Goal: Transaction & Acquisition: Register for event/course

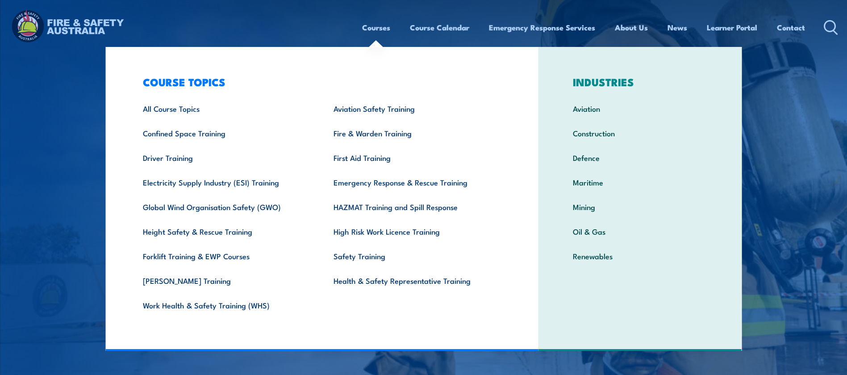
click at [383, 29] on link "Courses" at bounding box center [376, 28] width 28 height 24
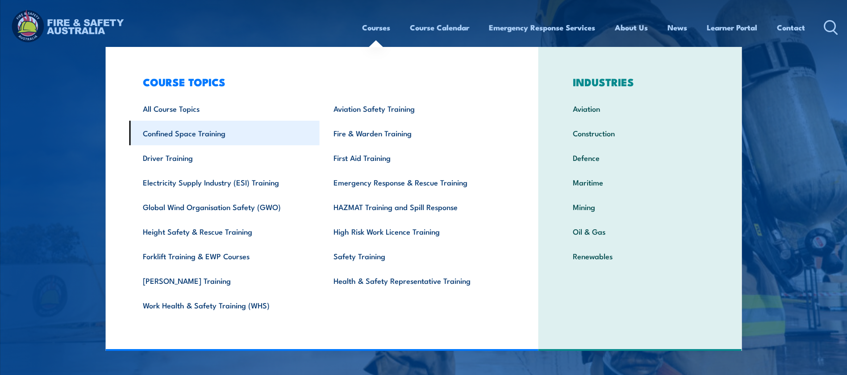
click at [209, 138] on link "Confined Space Training" at bounding box center [224, 133] width 191 height 25
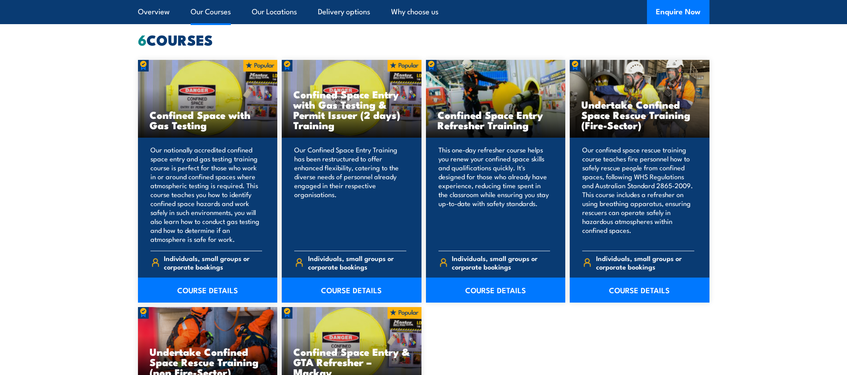
scroll to position [703, 0]
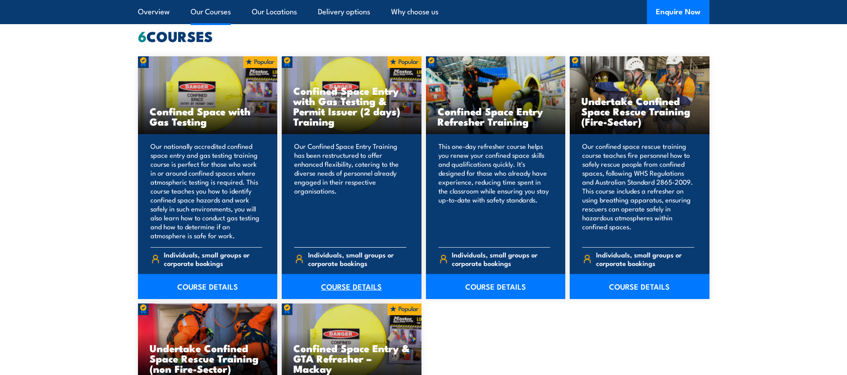
click at [366, 282] on link "COURSE DETAILS" at bounding box center [352, 286] width 140 height 25
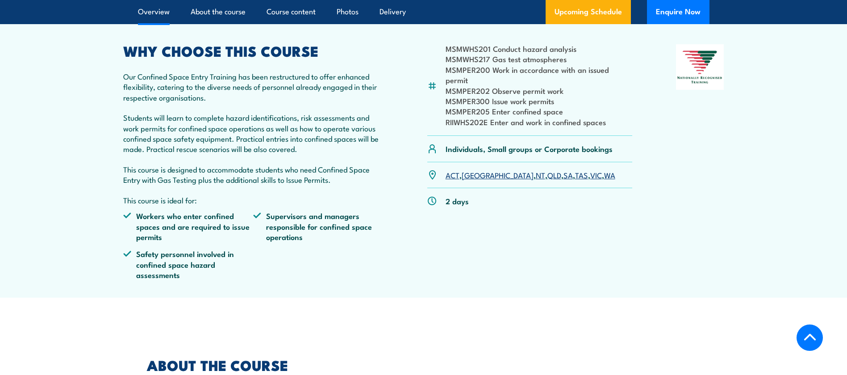
scroll to position [318, 0]
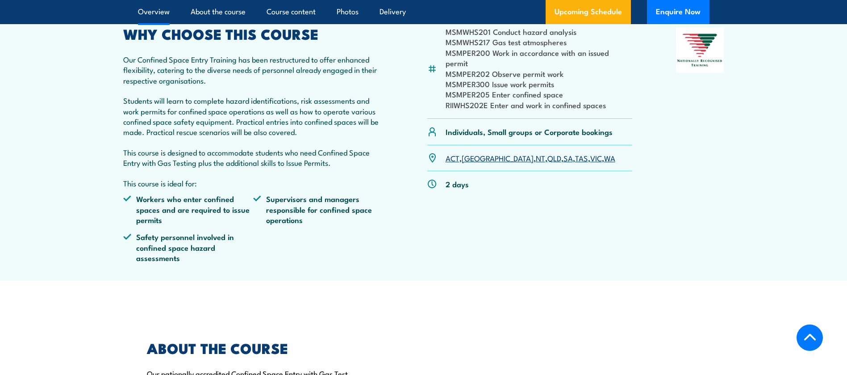
click at [547, 158] on link "QLD" at bounding box center [554, 157] width 14 height 11
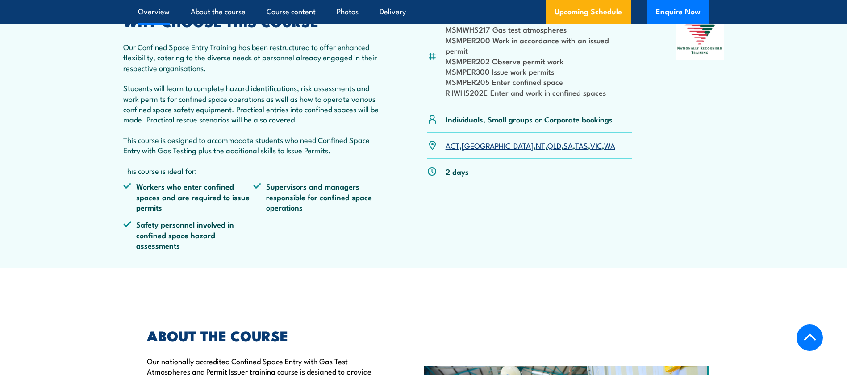
scroll to position [335, 0]
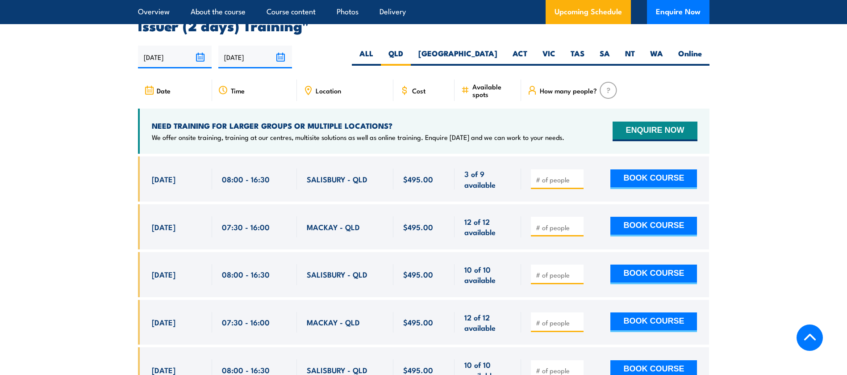
scroll to position [1642, 0]
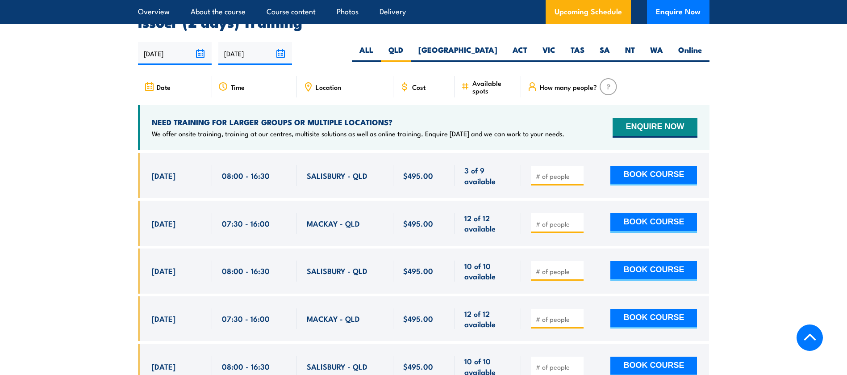
click at [554, 175] on input "number" at bounding box center [558, 175] width 45 height 9
type input "3"
click at [653, 173] on button "BOOK COURSE" at bounding box center [653, 176] width 87 height 20
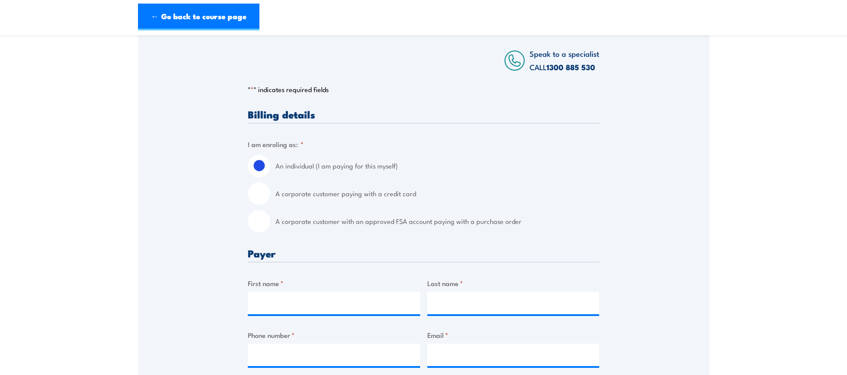
scroll to position [184, 0]
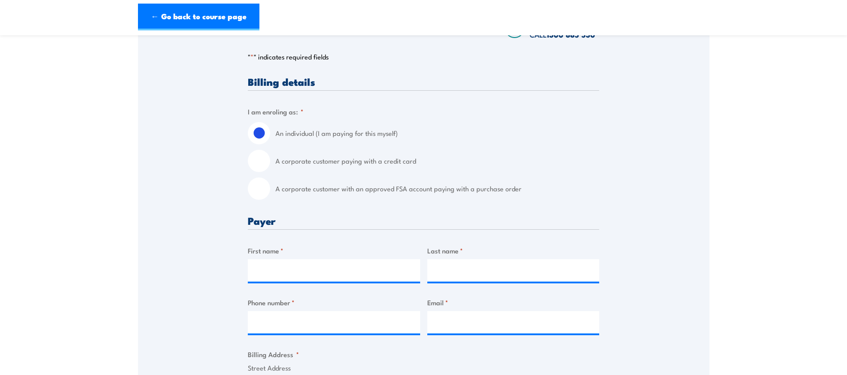
click at [268, 192] on input "A corporate customer with an approved FSA account paying with a purchase order" at bounding box center [259, 188] width 22 height 22
radio input "true"
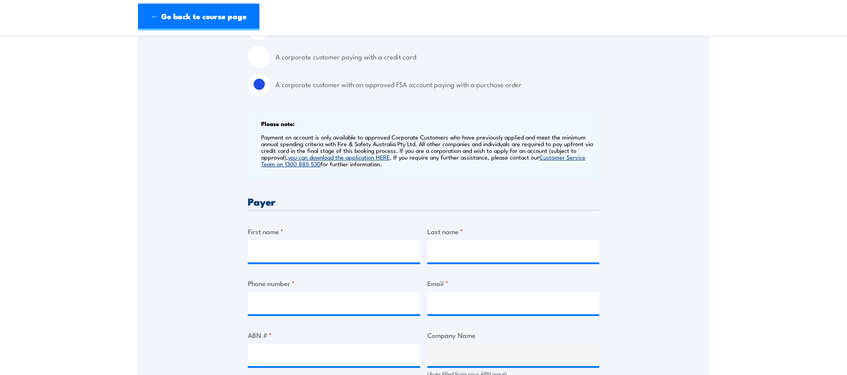
scroll to position [301, 0]
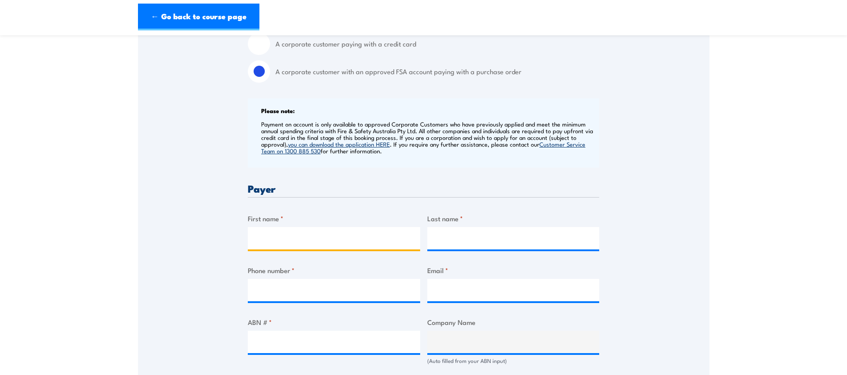
click at [278, 239] on input "First name *" at bounding box center [334, 238] width 172 height 22
type input "Emma H"
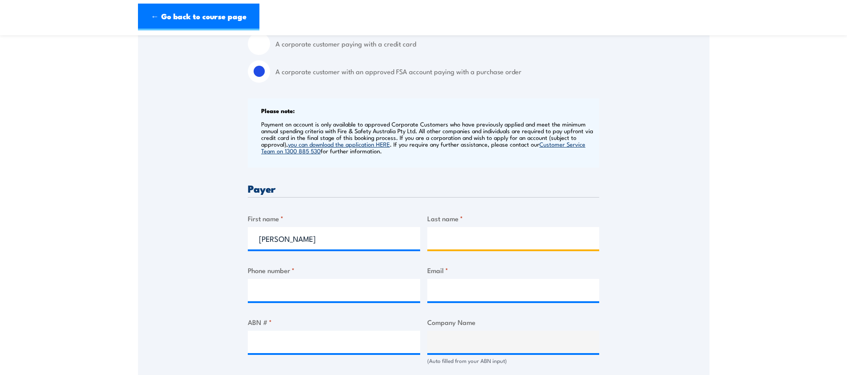
click at [448, 246] on input "Last name *" at bounding box center [513, 238] width 172 height 22
type input "Hines"
type input "0409443275"
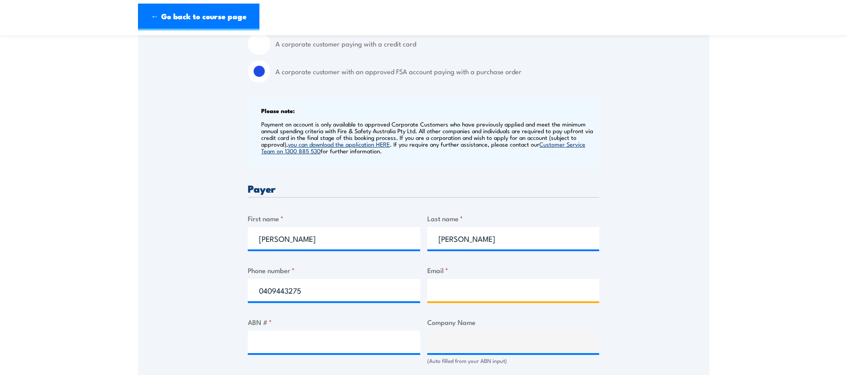
type input "ehines@inghams.com.au"
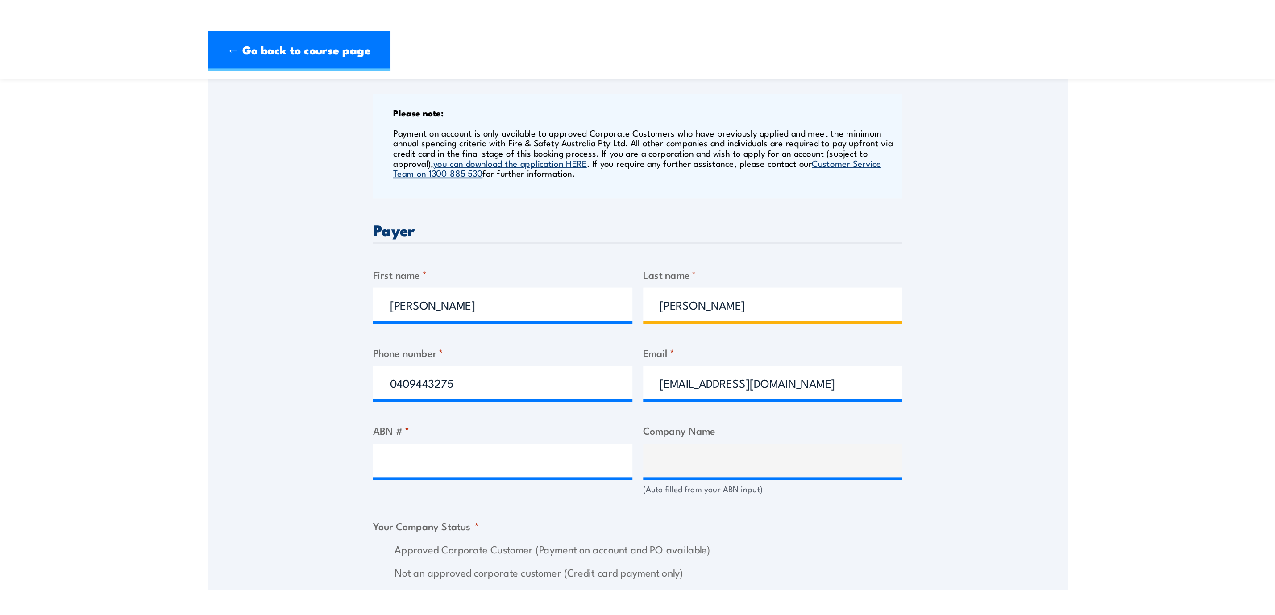
scroll to position [402, 0]
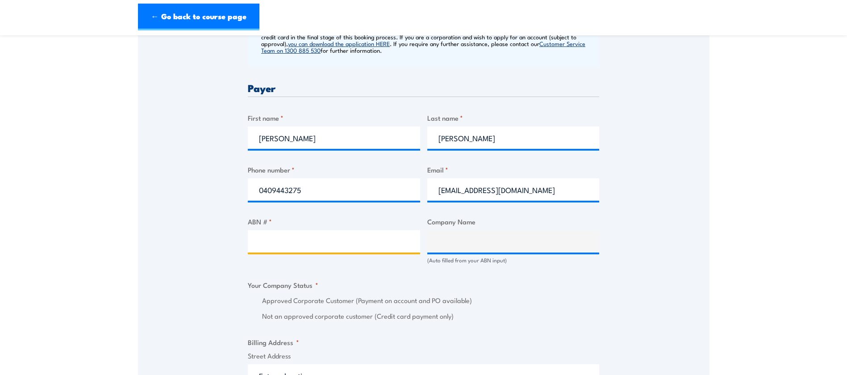
click at [293, 238] on input "ABN # *" at bounding box center [334, 241] width 172 height 22
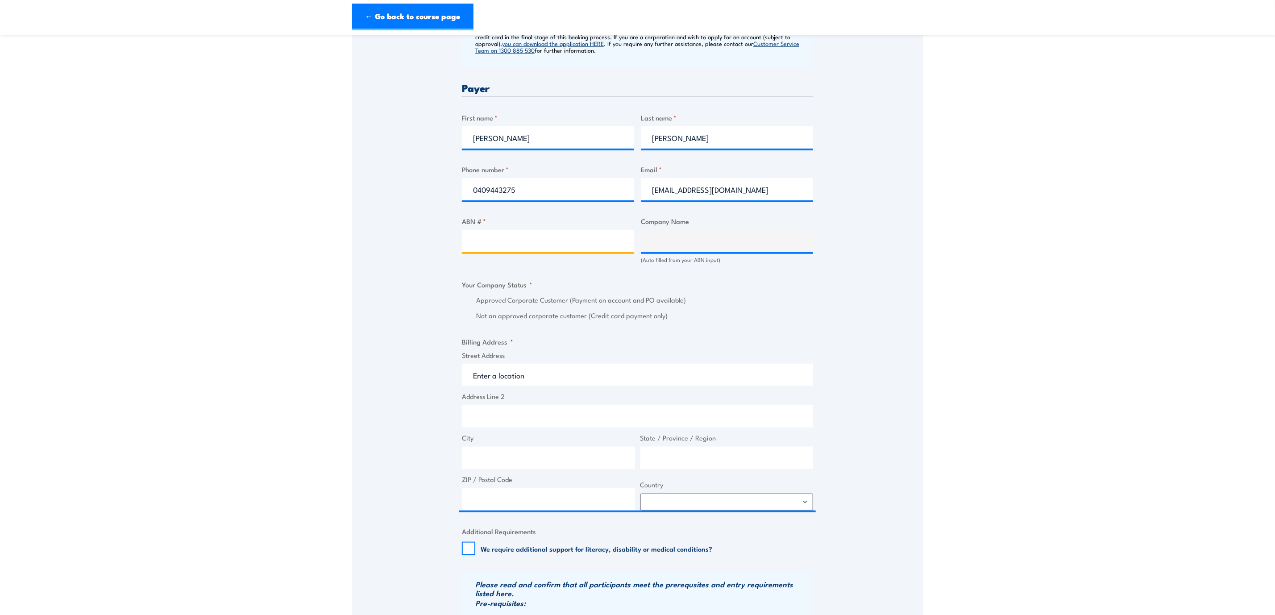
click at [478, 241] on input "ABN # *" at bounding box center [548, 241] width 172 height 22
paste input "20 008 447 345"
click at [800, 339] on fieldset "Billing Address * Street Address Address Line 2 City State / Province / Region …" at bounding box center [637, 424] width 351 height 174
click at [588, 248] on input "20 008 447 345" at bounding box center [548, 241] width 172 height 22
click at [543, 230] on input "20 008 447 345" at bounding box center [548, 241] width 172 height 22
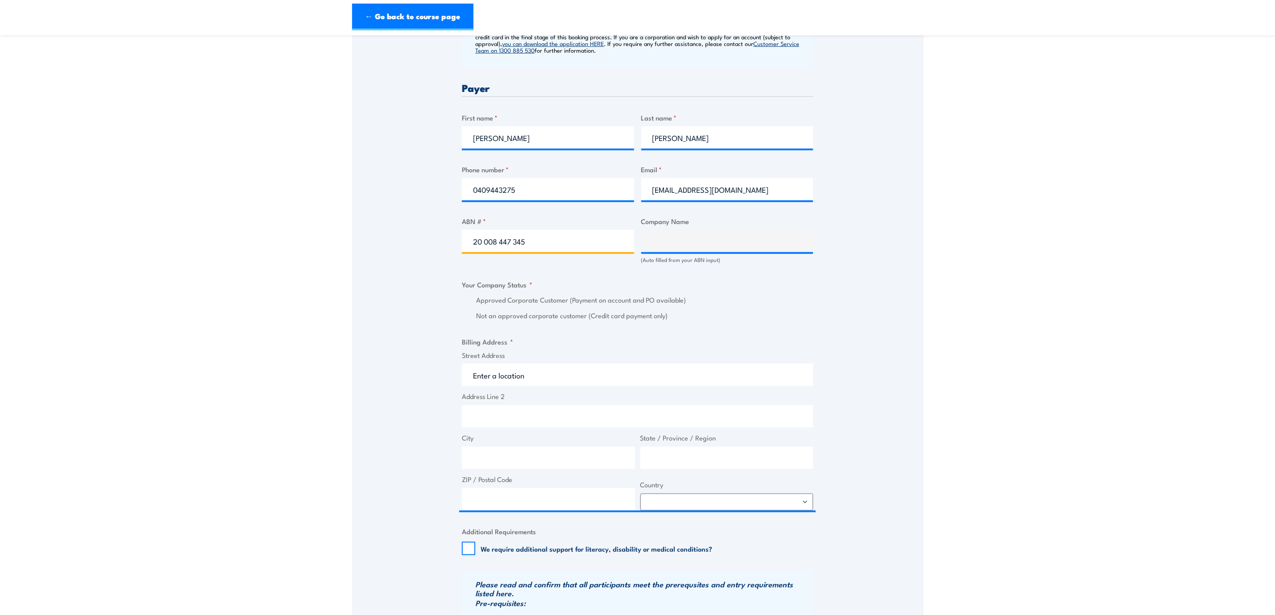
click at [487, 240] on input "20 008 447 345" at bounding box center [548, 241] width 172 height 22
click at [483, 247] on input "20 008 447 345" at bounding box center [548, 241] width 172 height 22
type input "20008 447 345"
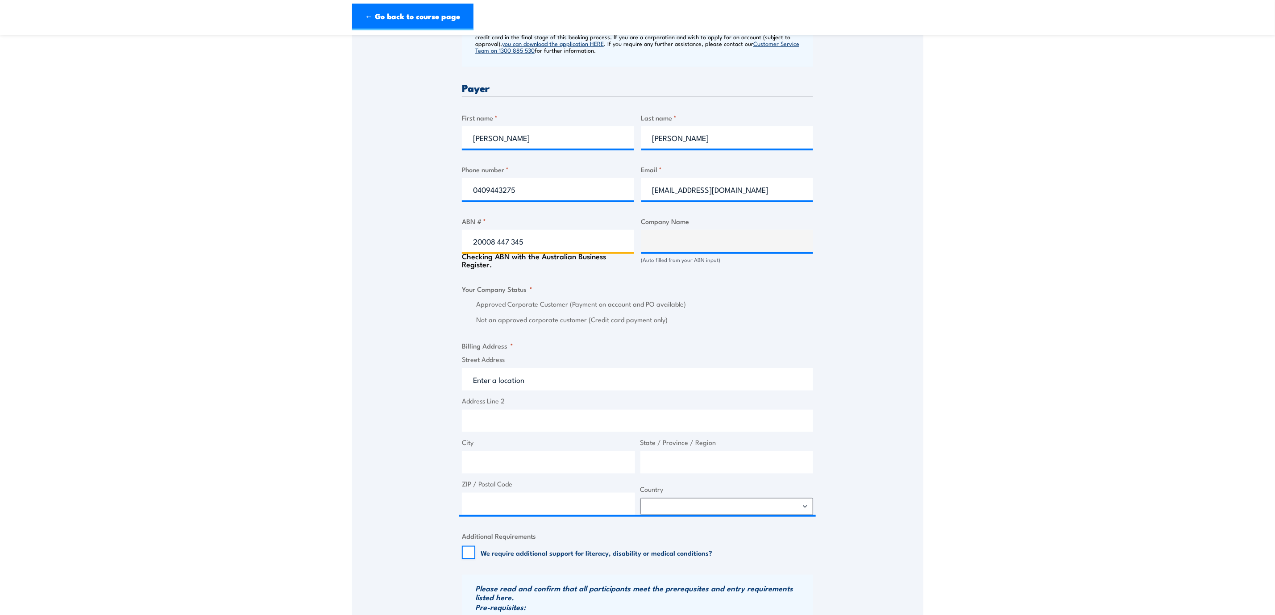
click at [496, 242] on input "20008 447 345" at bounding box center [548, 241] width 172 height 22
click at [497, 240] on input "20008 447 345" at bounding box center [548, 241] width 172 height 22
type input "INGHAMS ENTERPRISES PTY. LIMITED"
radio input "true"
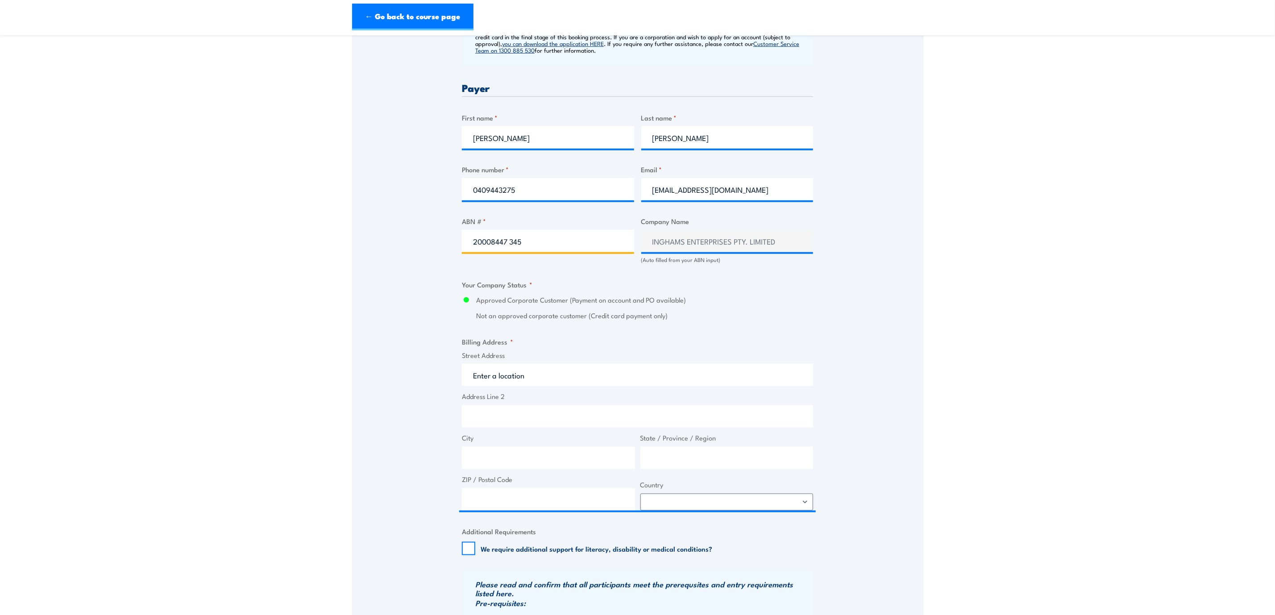
click at [510, 240] on input "20008447 345" at bounding box center [548, 241] width 172 height 22
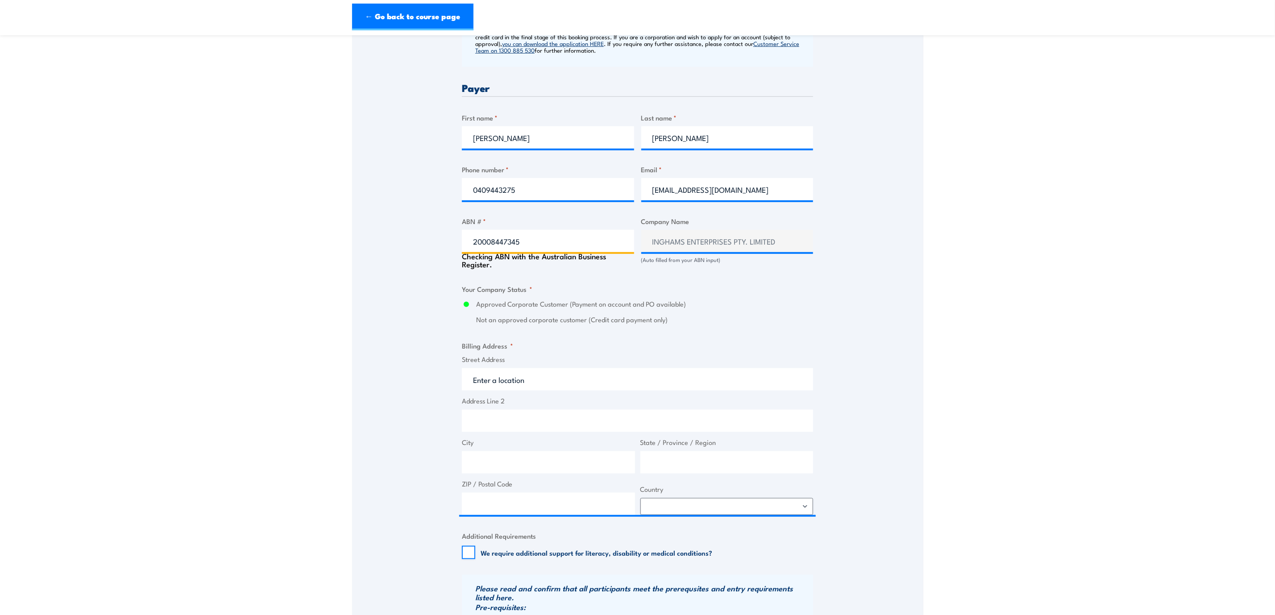
type input "20008447345"
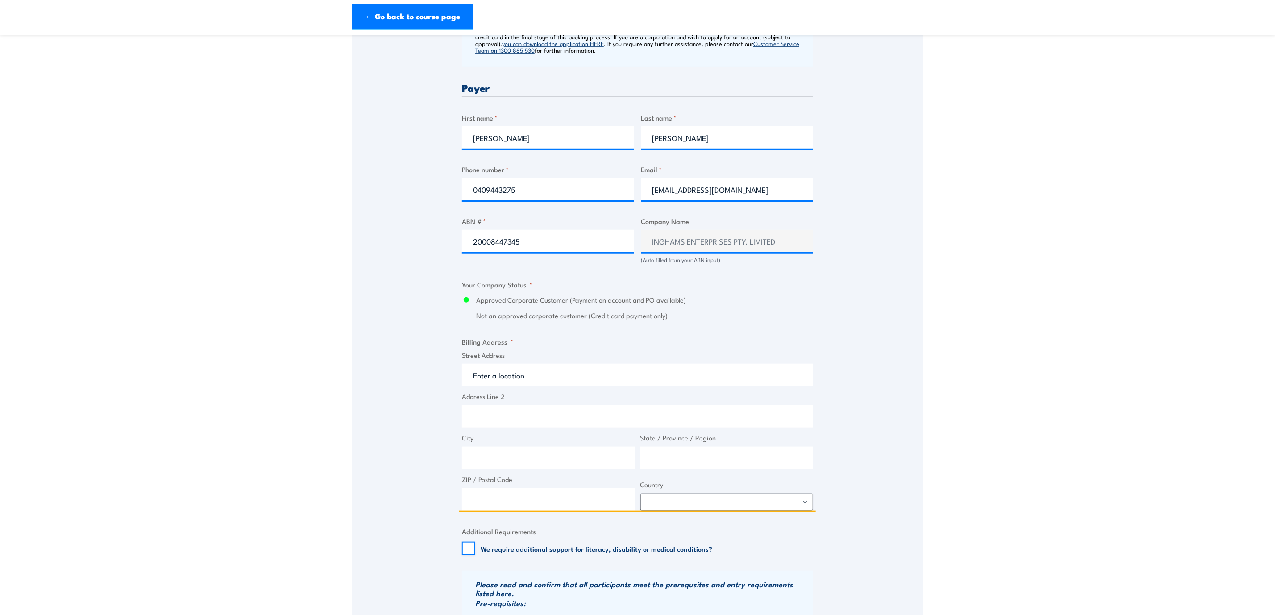
click at [797, 370] on input "Street Address" at bounding box center [637, 375] width 351 height 22
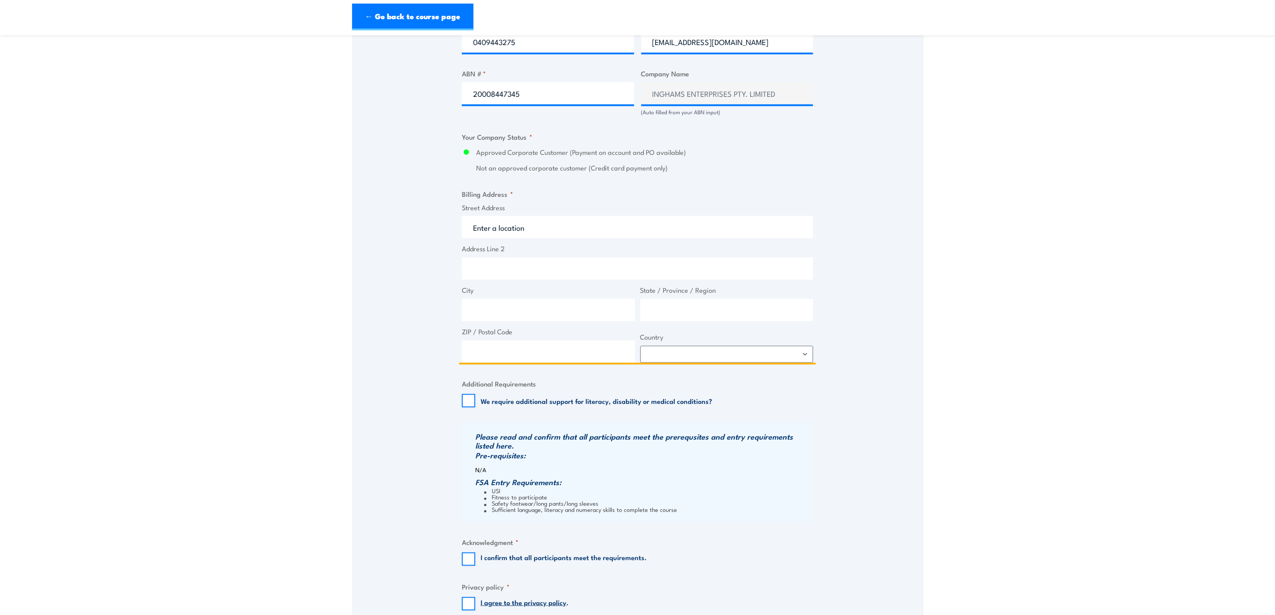
scroll to position [552, 0]
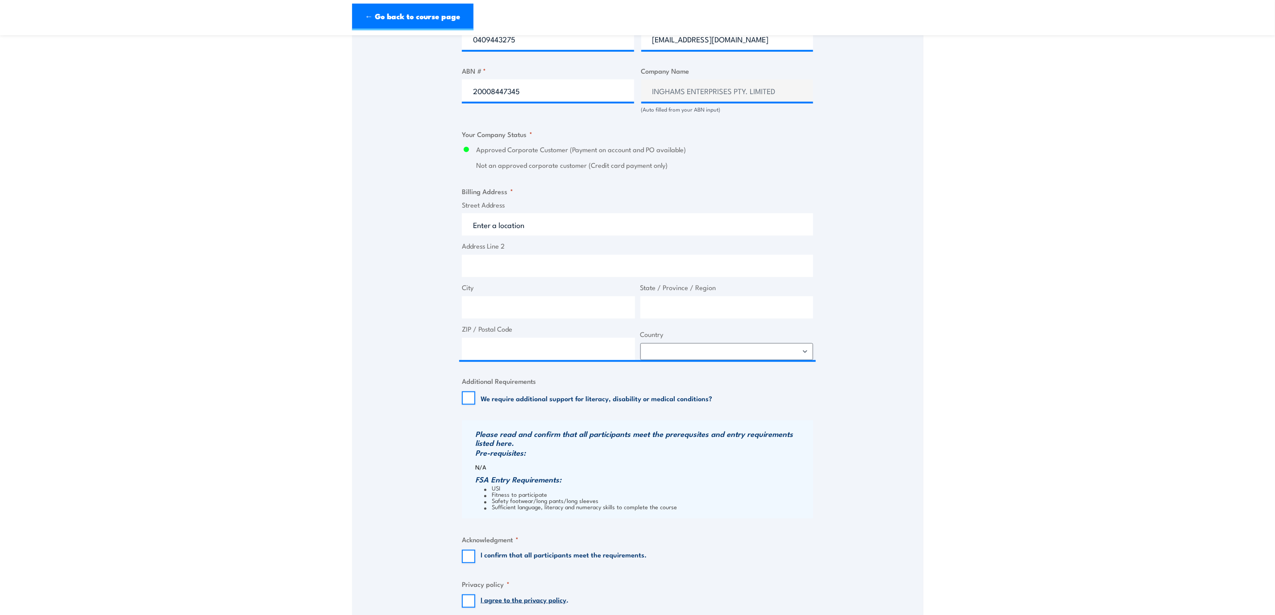
click at [525, 192] on fieldset "Billing Address * Street Address Address Line 2 City State / Province / Region …" at bounding box center [637, 273] width 351 height 174
click at [476, 225] on input "Street Address" at bounding box center [637, 224] width 351 height 22
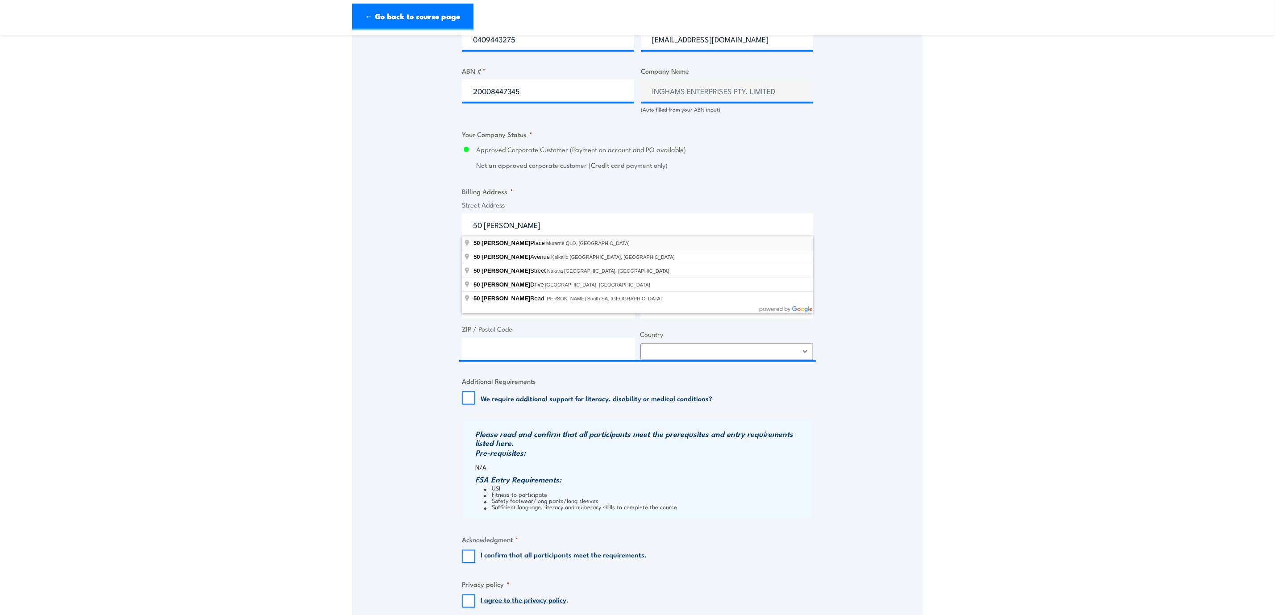
type input "50 Goodman Place, Murarrie QLD, Australia"
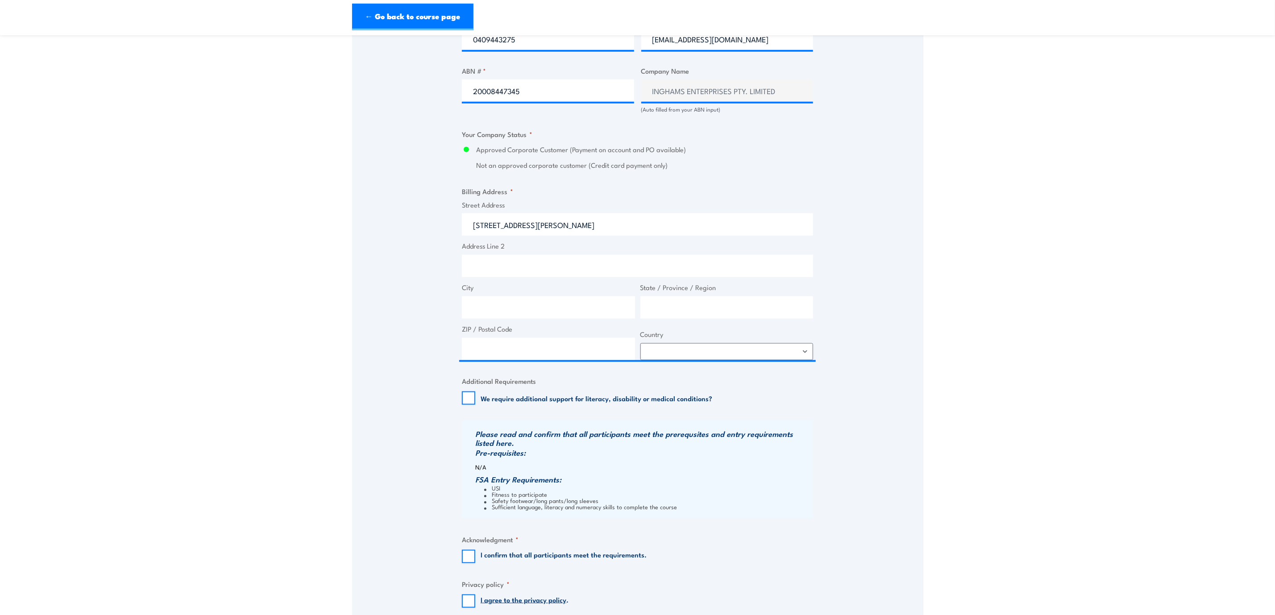
type input "50 Goodman Pl"
type input "Murarrie"
type input "Queensland"
type input "4172"
select select "Australia"
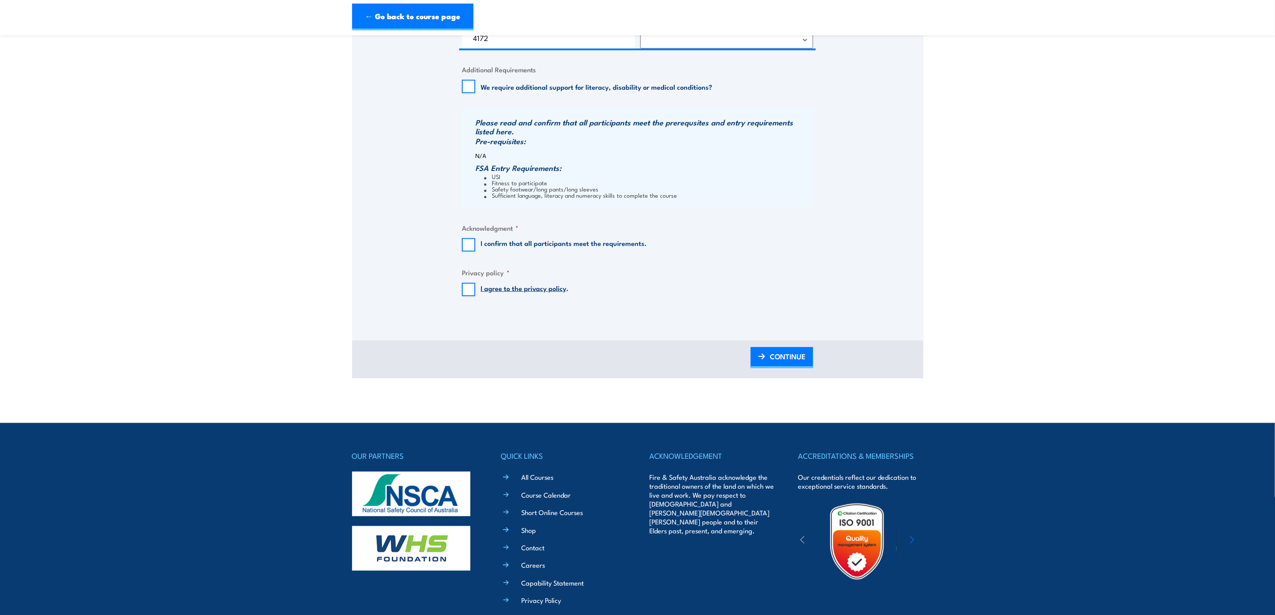
scroll to position [870, 0]
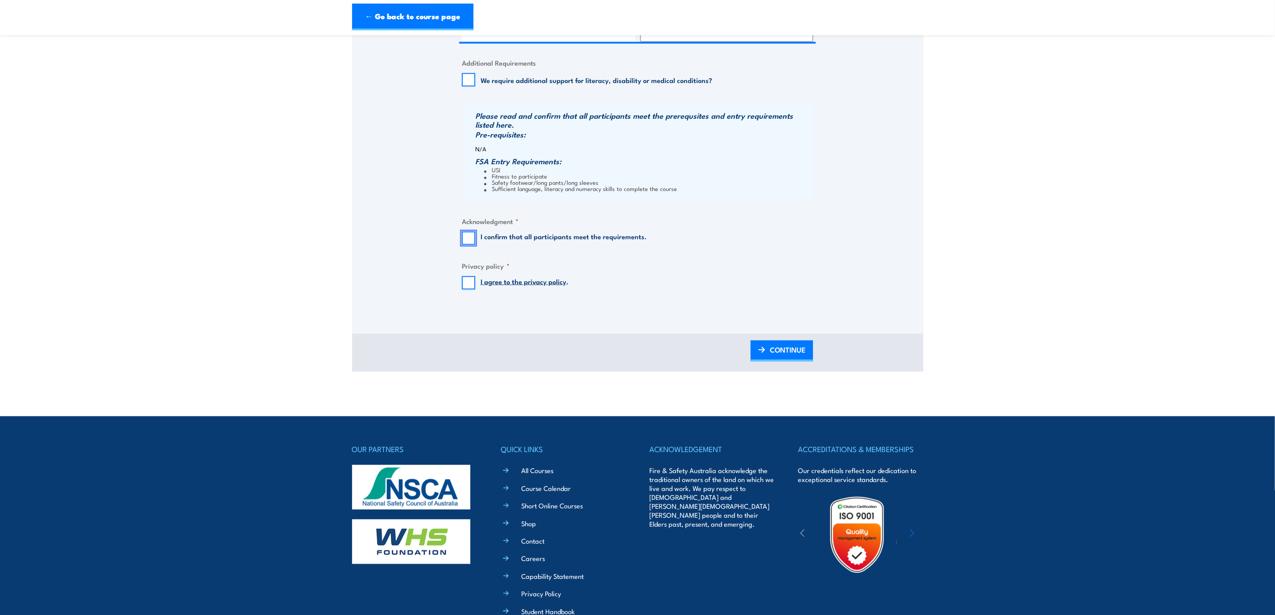
click at [470, 238] on input "I confirm that all participants meet the requirements." at bounding box center [468, 238] width 13 height 13
checkbox input "true"
click at [473, 283] on input "I agree to the privacy policy ." at bounding box center [468, 282] width 13 height 13
checkbox input "true"
click at [777, 351] on span "CONTINUE" at bounding box center [788, 350] width 36 height 24
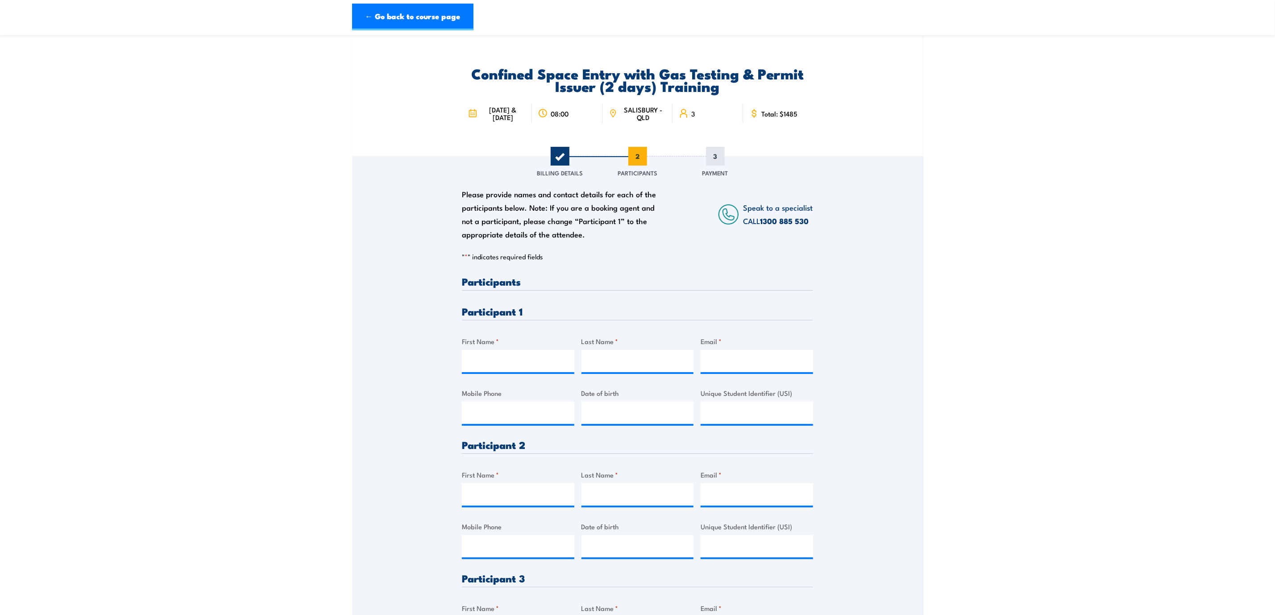
scroll to position [0, 0]
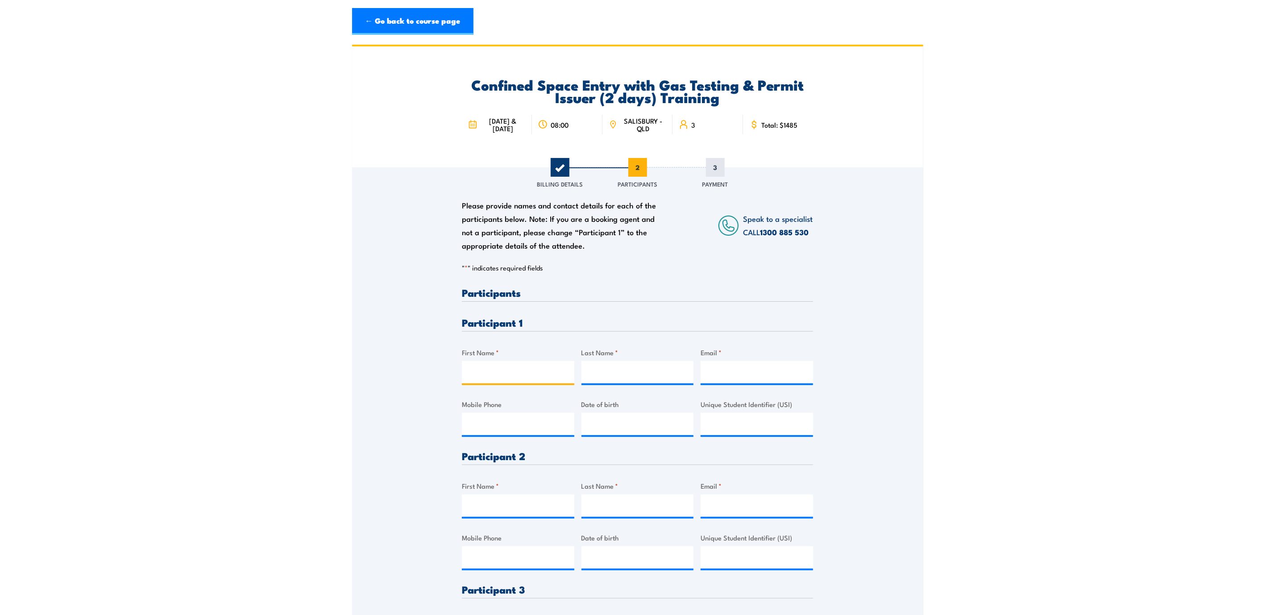
click at [487, 361] on input "First Name *" at bounding box center [518, 372] width 112 height 22
click at [477, 374] on input "First Name *" at bounding box center [518, 372] width 112 height 22
type input "b"
type input "Brad"
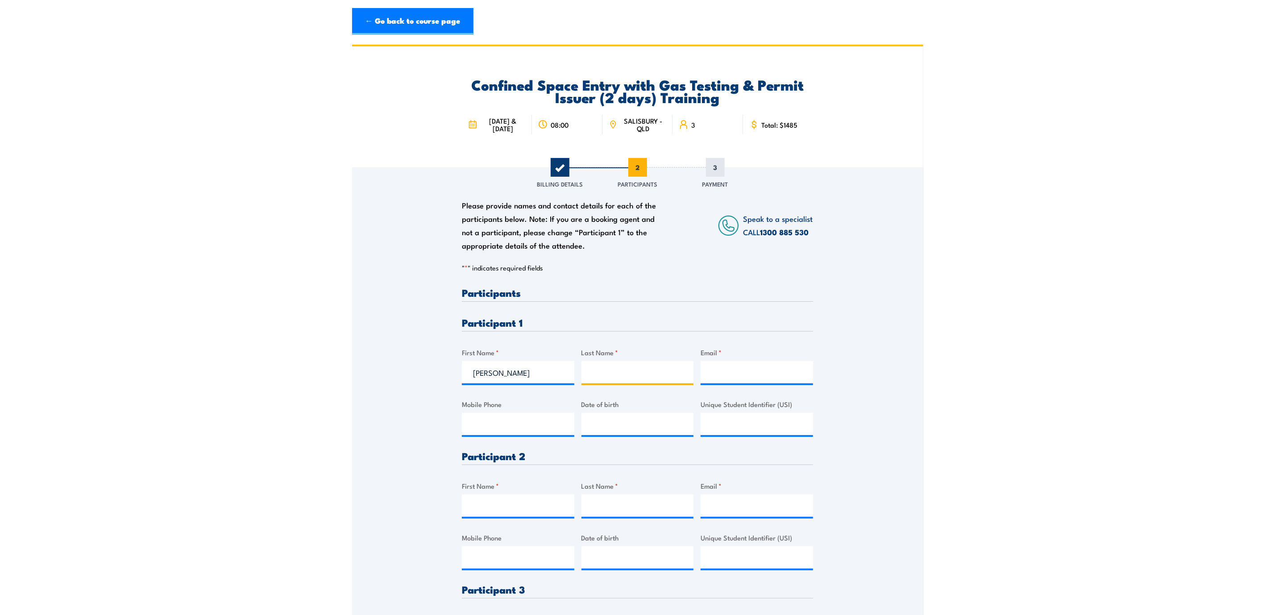
click at [593, 374] on input "Last Name *" at bounding box center [638, 372] width 112 height 22
type input "c"
type input "Chatburn"
click at [739, 372] on input "Email *" at bounding box center [757, 372] width 112 height 22
paste input "bchatburn@inghams.com.au"
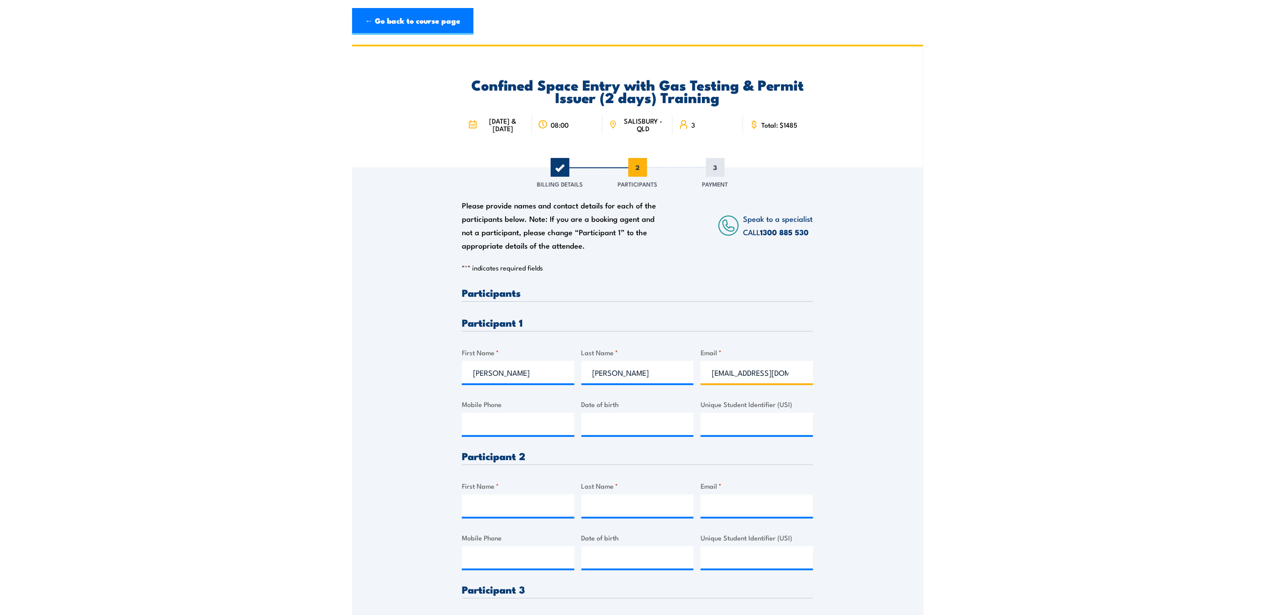
scroll to position [0, 18]
type input "bchatburn@inghams.com.au"
click at [474, 374] on input "Mobile Phone" at bounding box center [518, 424] width 112 height 22
click at [513, 374] on input "Mobile Phone" at bounding box center [518, 424] width 112 height 22
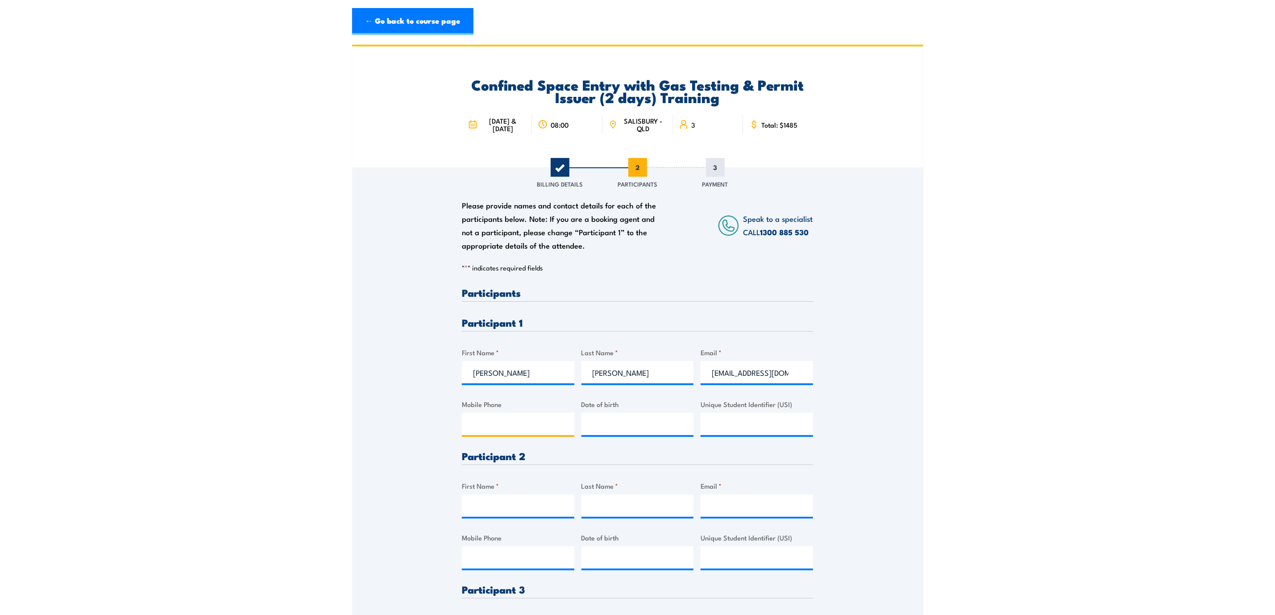
paste input "0405434352"
type input "0405434352"
click at [596, 374] on input "__/__/____" at bounding box center [638, 424] width 112 height 22
paste input "11/01/1984"
type input "11/01/1984"
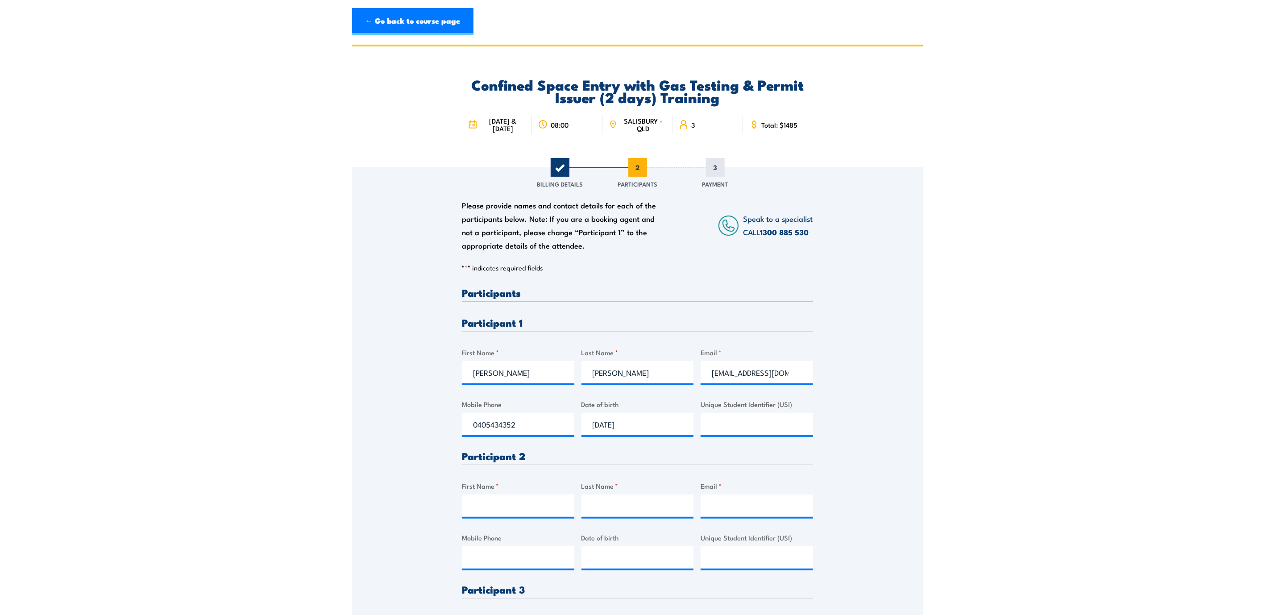
click at [846, 374] on div "Please provide names and contact details for each of the participants below. No…" at bounding box center [637, 444] width 571 height 554
click at [719, 374] on input "Unique Student Identifier (USI)" at bounding box center [757, 424] width 112 height 22
click at [717, 374] on input "Unique Student Identifier (USI)" at bounding box center [757, 424] width 112 height 22
paste input "YZGT4XFDRU"
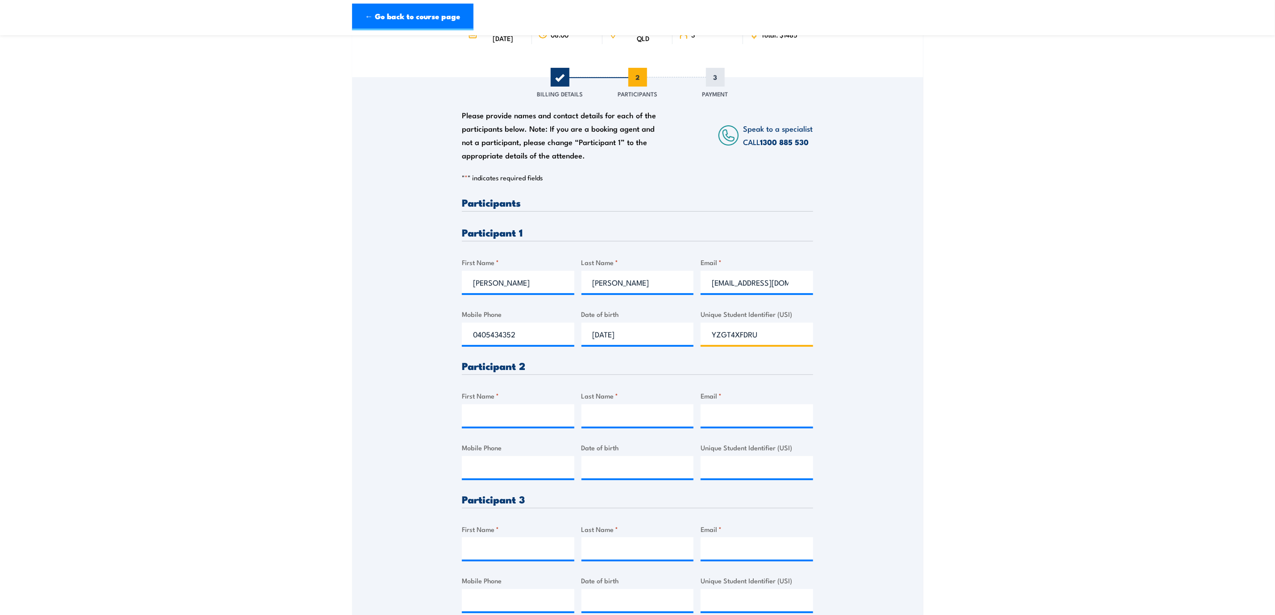
scroll to position [150, 0]
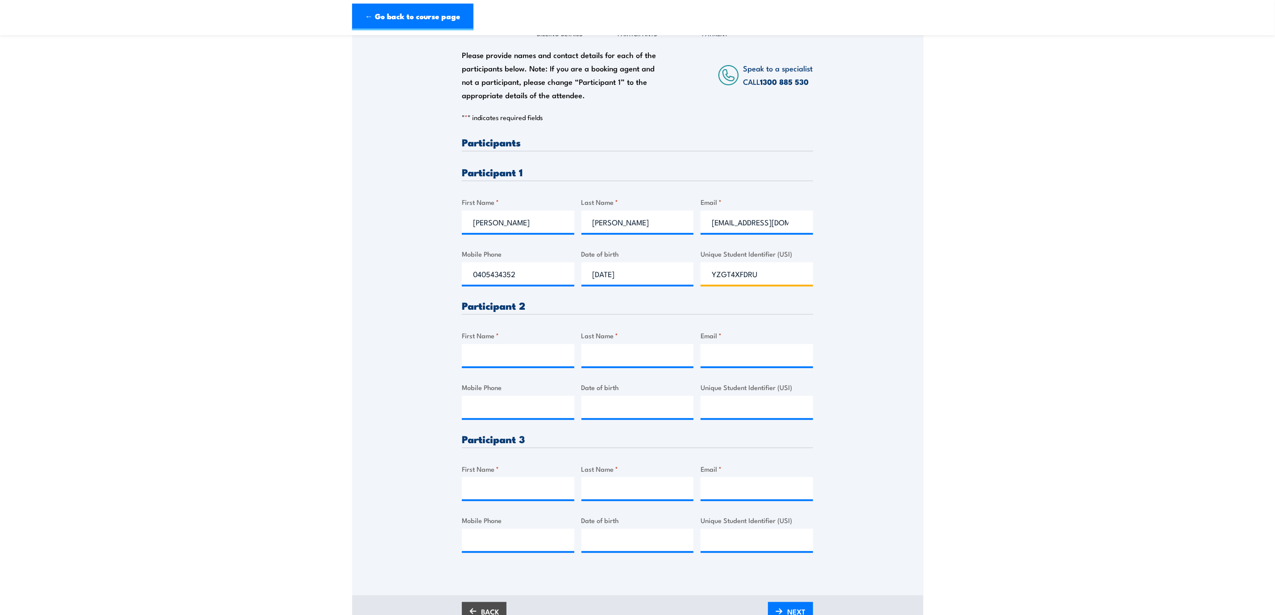
type input "YZGT4XFDRU"
click at [479, 359] on input "First Name *" at bounding box center [518, 355] width 112 height 22
type input "Alan"
click at [608, 354] on input "Last Name *" at bounding box center [638, 355] width 112 height 22
type input "Prescott"
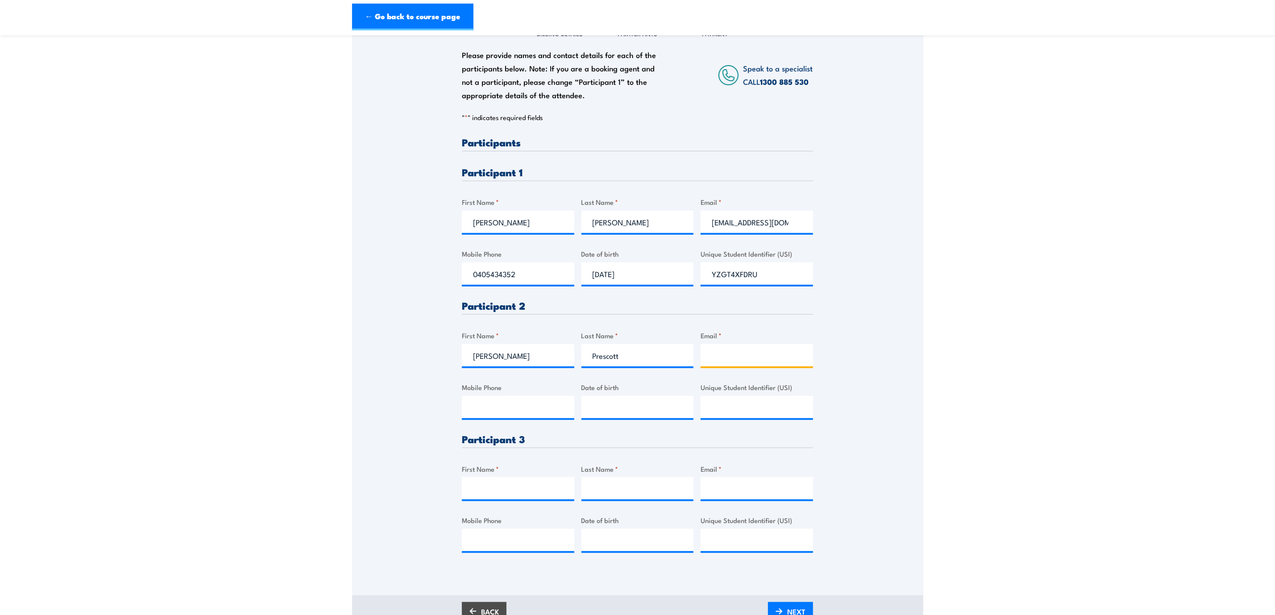
paste input "aprescott@inghams.com.au"
type input "aprescott@inghams.com.au"
click at [485, 374] on input "Mobile Phone" at bounding box center [518, 407] width 112 height 22
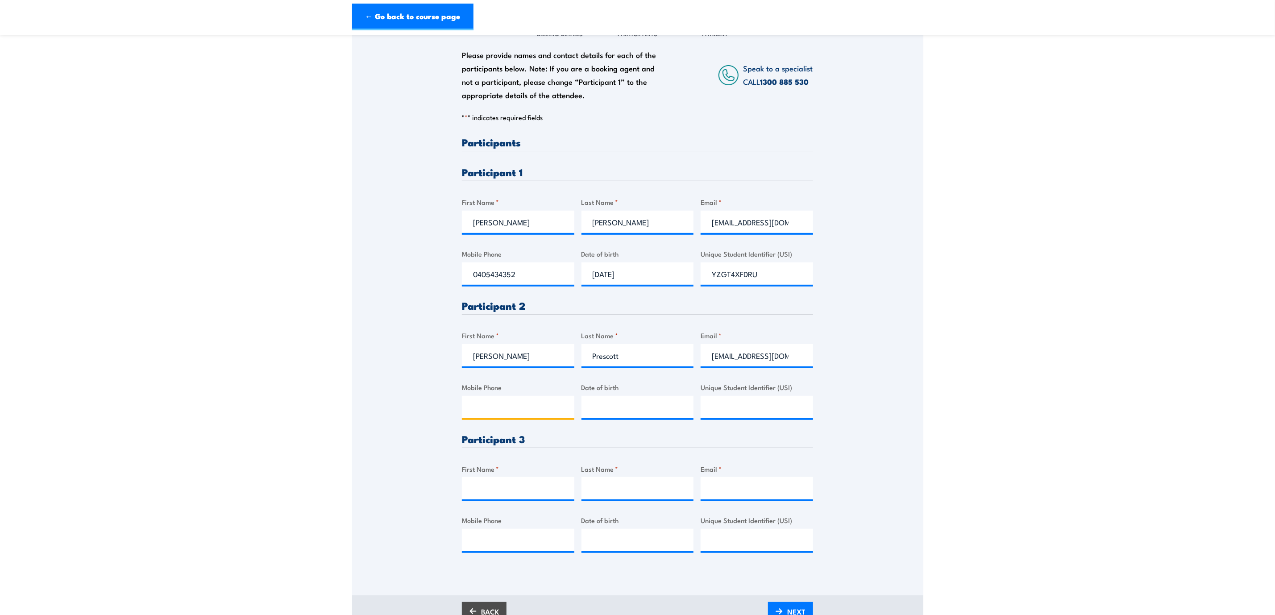
click at [493, 374] on input "Mobile Phone" at bounding box center [518, 407] width 112 height 22
paste input "0418969126"
type input "0418969126"
type input "__/__/____"
click at [607, 374] on input "__/__/____" at bounding box center [638, 407] width 112 height 22
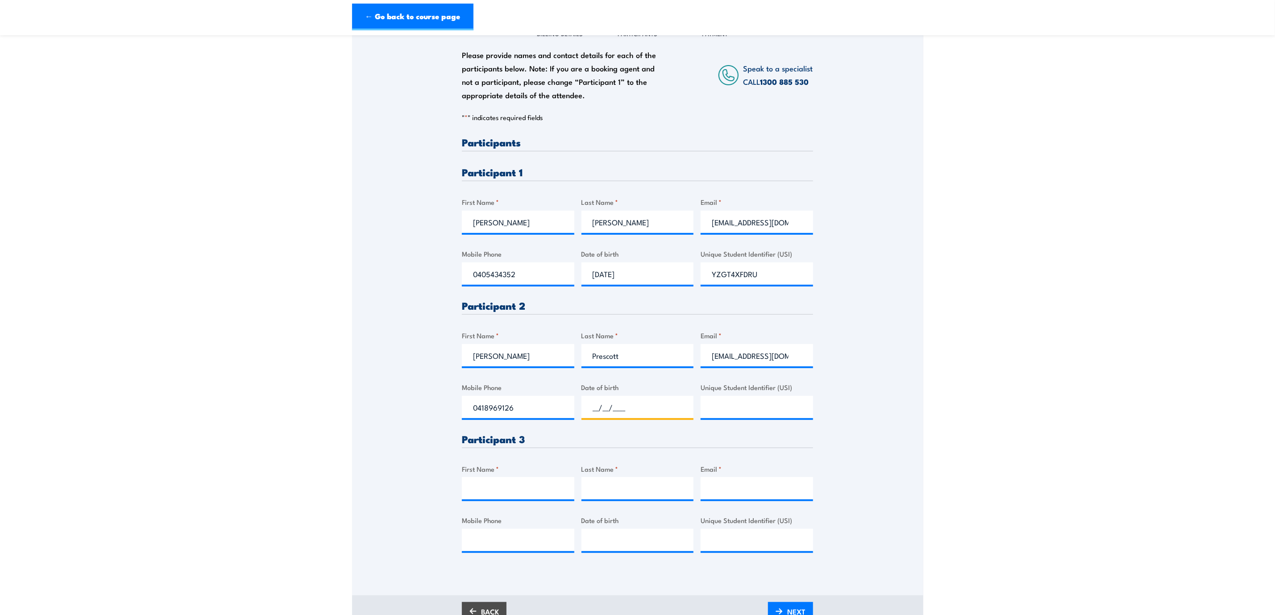
click at [605, 374] on input "__/__/____" at bounding box center [638, 407] width 112 height 22
paste input "11/01/1962"
type input "11/01/1962"
click at [846, 374] on div "Please provide names and contact details for each of the participants below. No…" at bounding box center [637, 294] width 571 height 554
click at [718, 374] on input "Unique Student Identifier (USI)" at bounding box center [757, 407] width 112 height 22
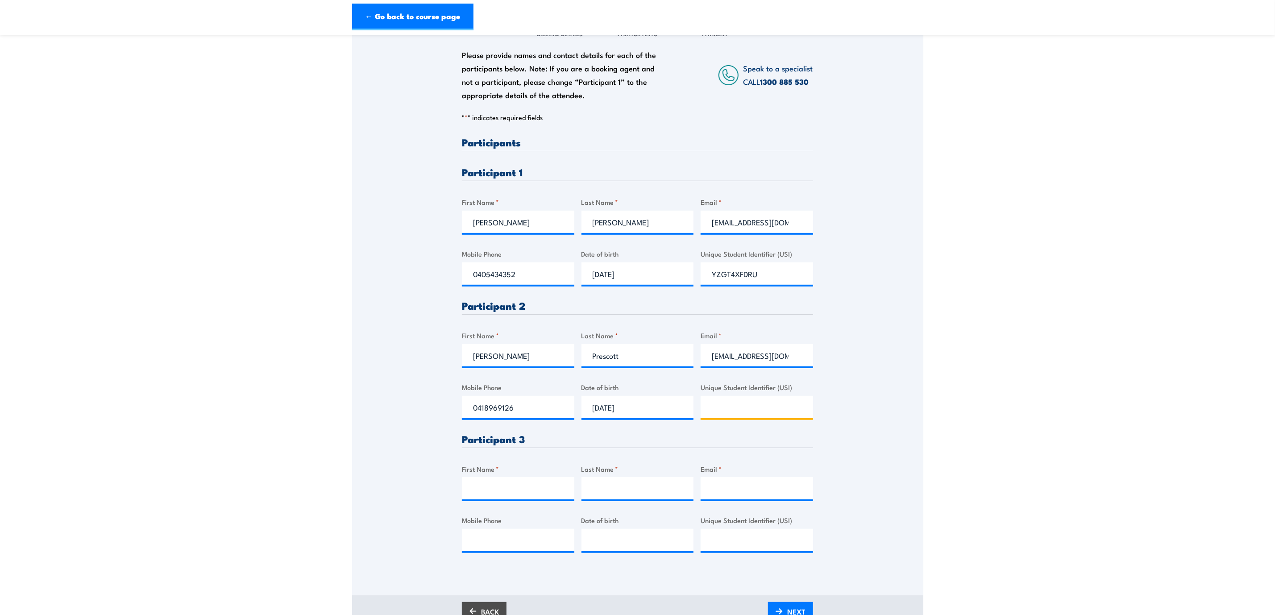
click at [717, 374] on input "Unique Student Identifier (USI)" at bounding box center [757, 407] width 112 height 22
paste input "QBRU44QD25"
type input "QBRU44QD25"
click at [846, 374] on div "Please provide names and contact details for each of the participants below. No…" at bounding box center [637, 294] width 571 height 554
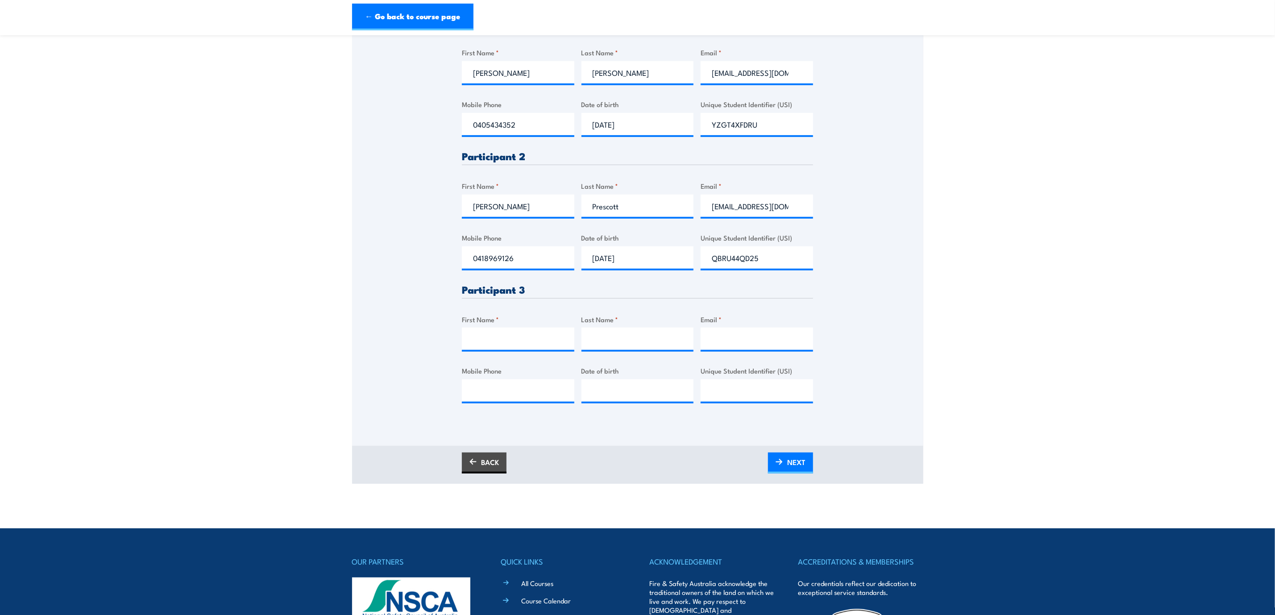
scroll to position [301, 0]
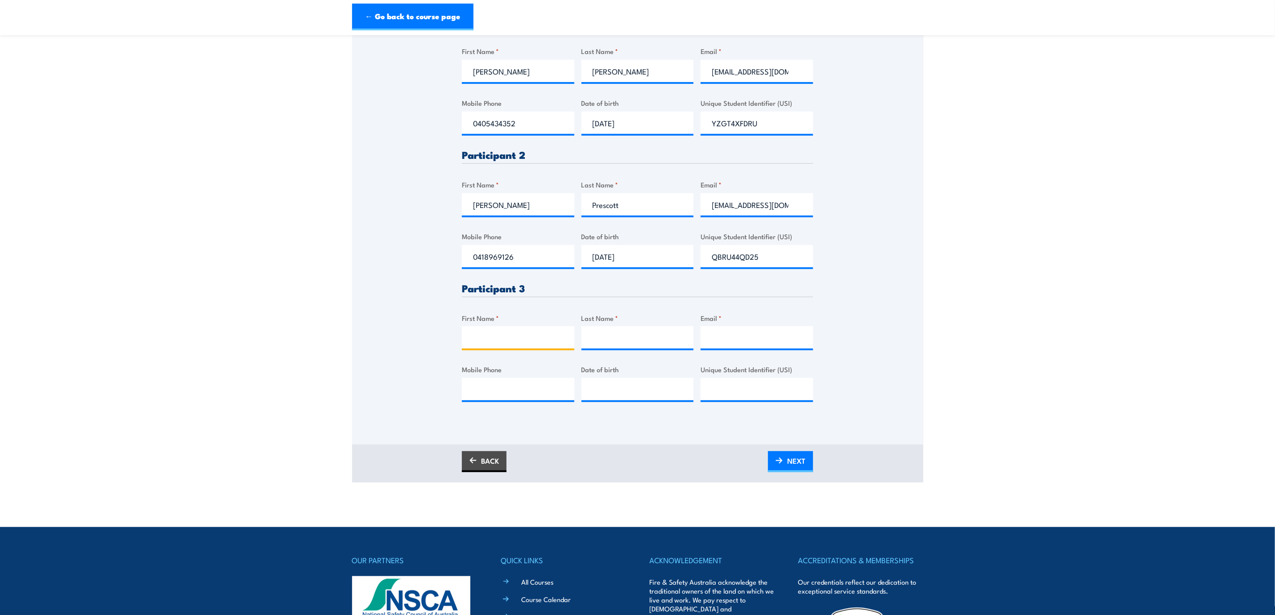
click at [493, 335] on input "First Name *" at bounding box center [518, 337] width 112 height 22
click at [482, 330] on input "First Name *" at bounding box center [518, 337] width 112 height 22
type input "Adam"
type input "Harris"
click at [702, 339] on input "Email *" at bounding box center [757, 337] width 112 height 22
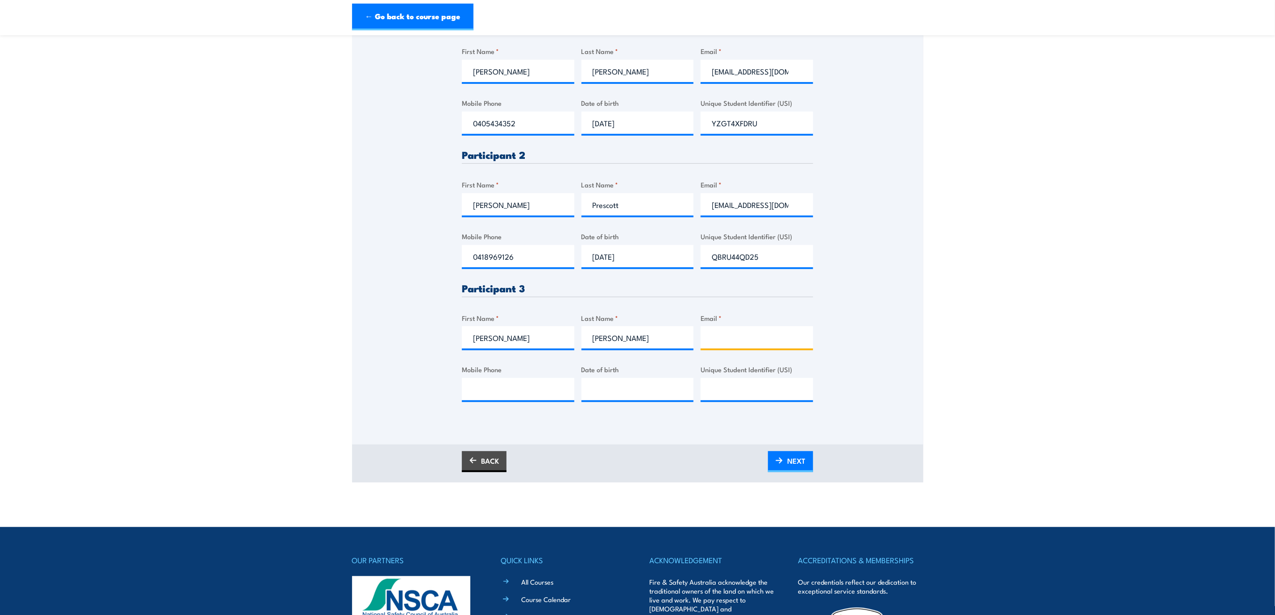
click at [717, 341] on input "Email *" at bounding box center [757, 337] width 112 height 22
click at [488, 374] on input "Mobile Phone" at bounding box center [518, 389] width 112 height 22
click at [595, 374] on input "__/__/____" at bounding box center [638, 389] width 112 height 22
paste input "26/06/1979"
type input "26/06/1979"
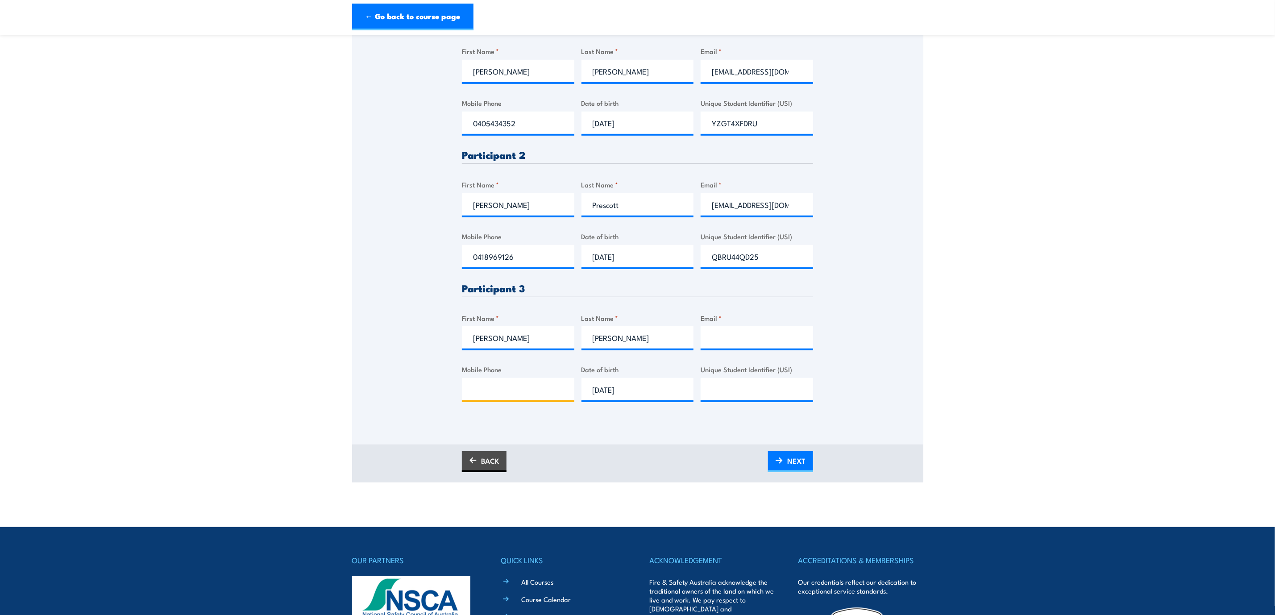
click at [491, 374] on input "Mobile Phone" at bounding box center [518, 389] width 112 height 22
click at [716, 374] on input "Unique Student Identifier (USI)" at bounding box center [757, 389] width 112 height 22
type input "X66HBTUWDS"
click at [513, 374] on input "Mobile Phone" at bounding box center [518, 389] width 112 height 22
type input "0466695546"
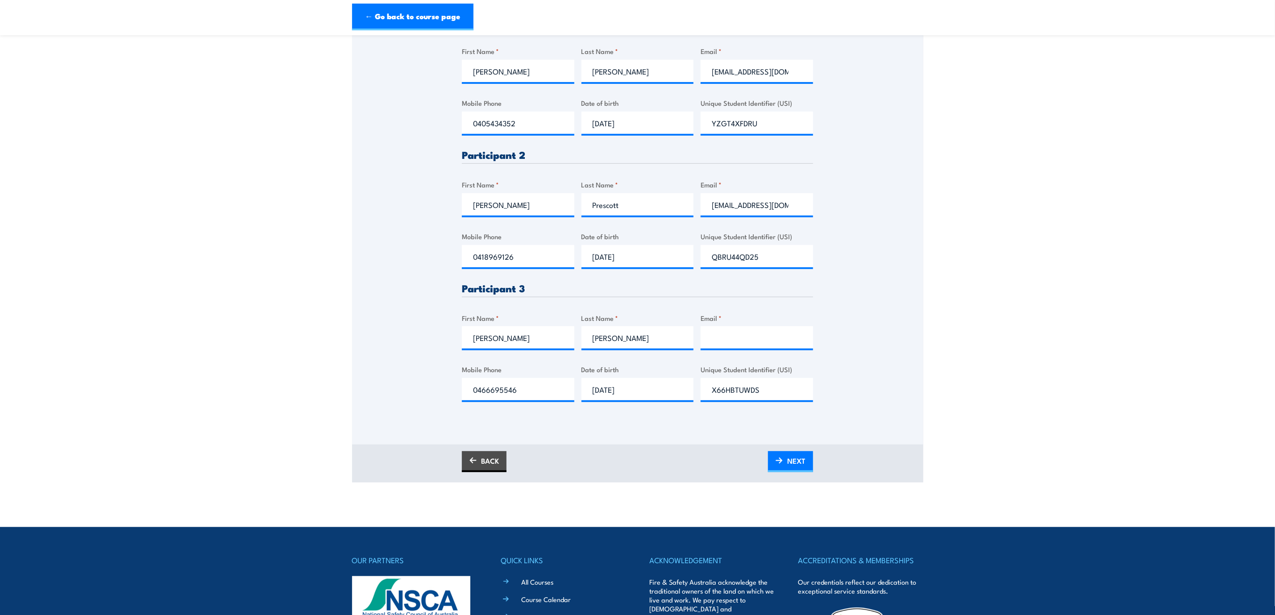
click at [629, 374] on div "BACK NEXT" at bounding box center [637, 464] width 571 height 38
click at [752, 334] on input "Email *" at bounding box center [757, 337] width 112 height 22
click at [721, 344] on input "Email *" at bounding box center [757, 337] width 112 height 22
type input "A"
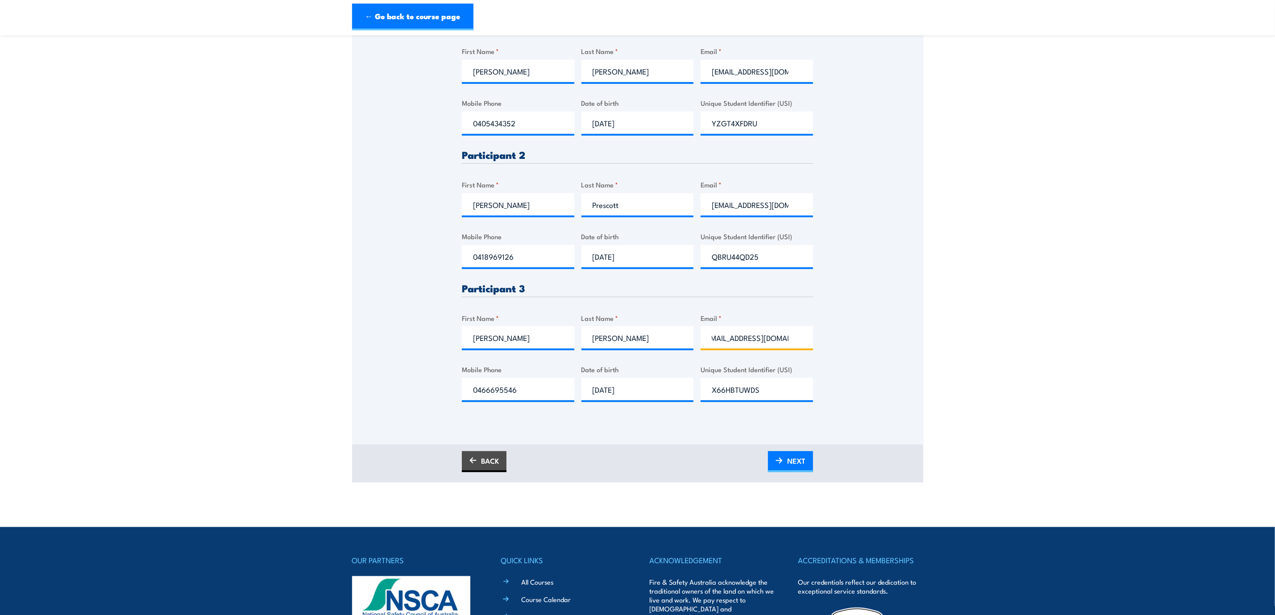
scroll to position [0, 12]
click at [736, 345] on input "adharris@inghams.com.au" at bounding box center [757, 337] width 112 height 22
type input "adharris@inghams.com.au"
click at [846, 374] on div "Please provide names and contact details for each of the participants below. No…" at bounding box center [637, 143] width 571 height 554
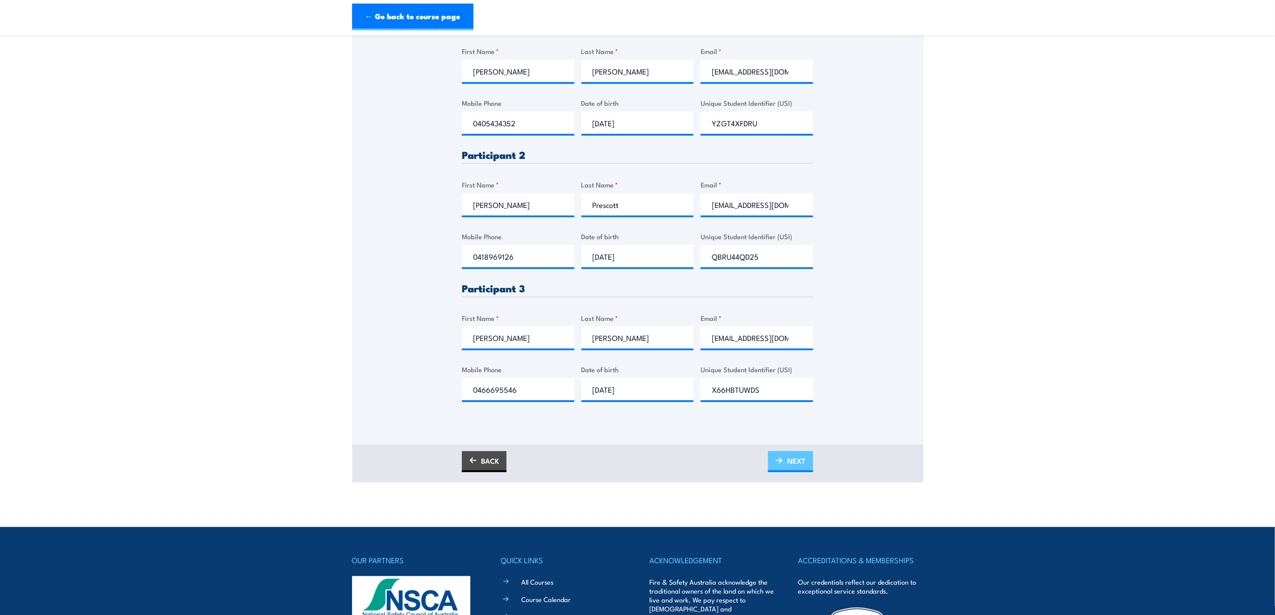
click at [788, 374] on span "NEXT" at bounding box center [796, 461] width 18 height 24
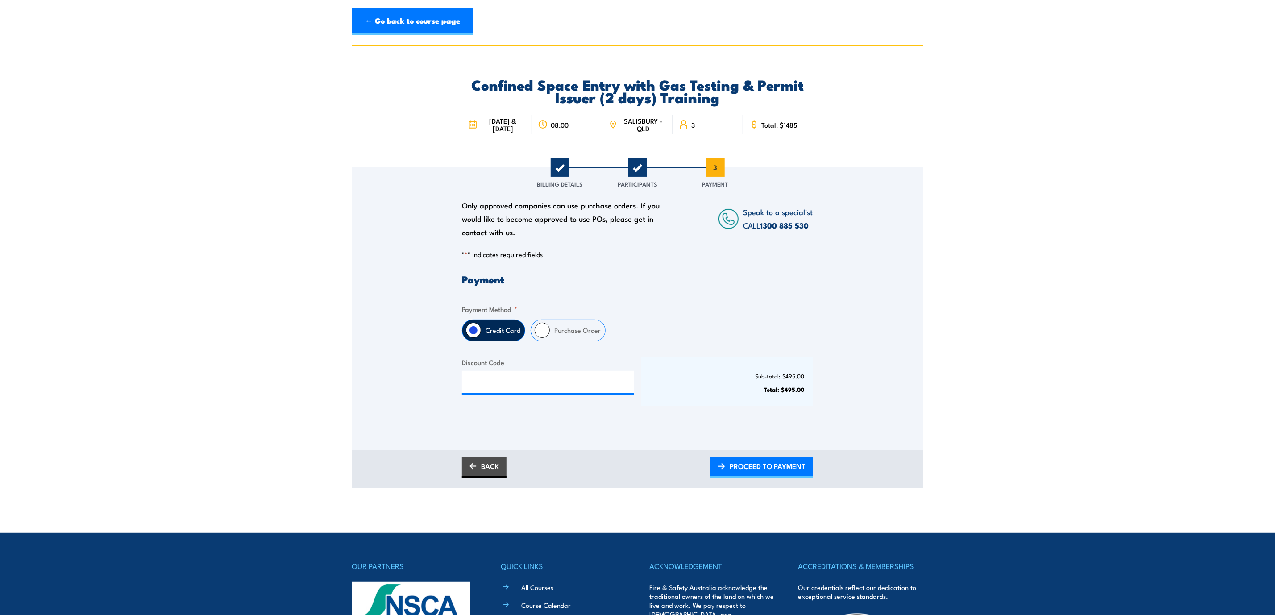
click at [575, 336] on label "Purchase Order" at bounding box center [577, 330] width 55 height 21
click at [550, 336] on input "Purchase Order" at bounding box center [542, 330] width 15 height 15
radio input "true"
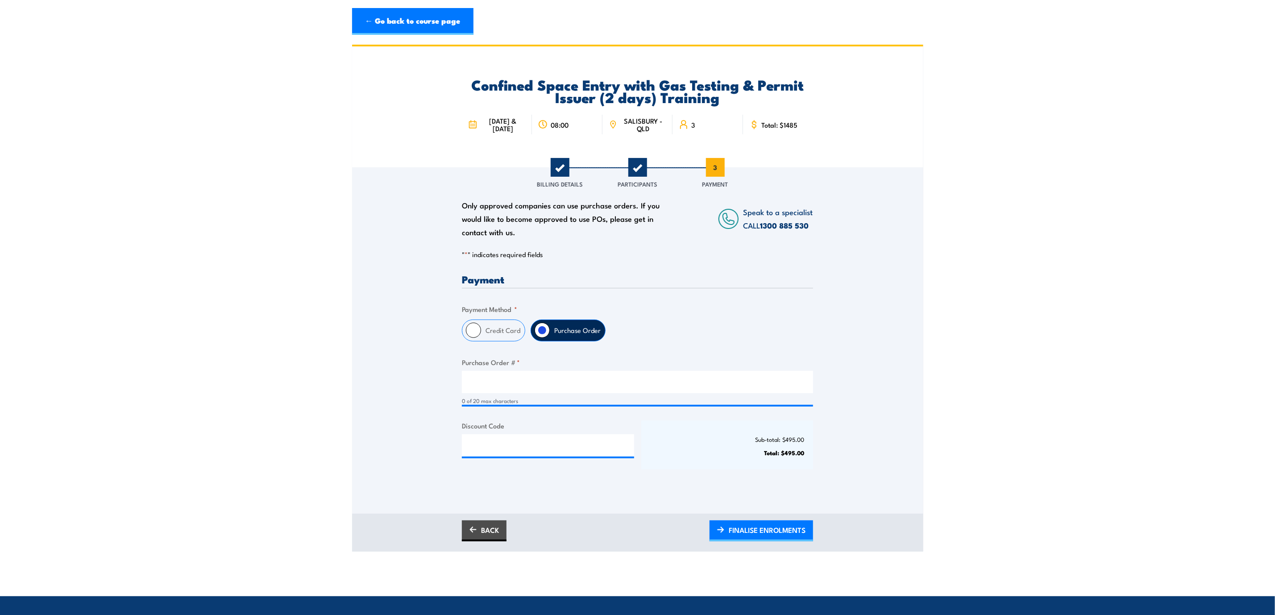
click at [479, 374] on div "0 of 20 max characters" at bounding box center [637, 401] width 351 height 8
click at [487, 374] on div "0 of 20 max characters" at bounding box center [637, 388] width 351 height 34
click at [482, 374] on div "0 of 20 max characters" at bounding box center [637, 401] width 351 height 8
click at [488, 374] on input "Purchase Order # *" at bounding box center [637, 382] width 351 height 22
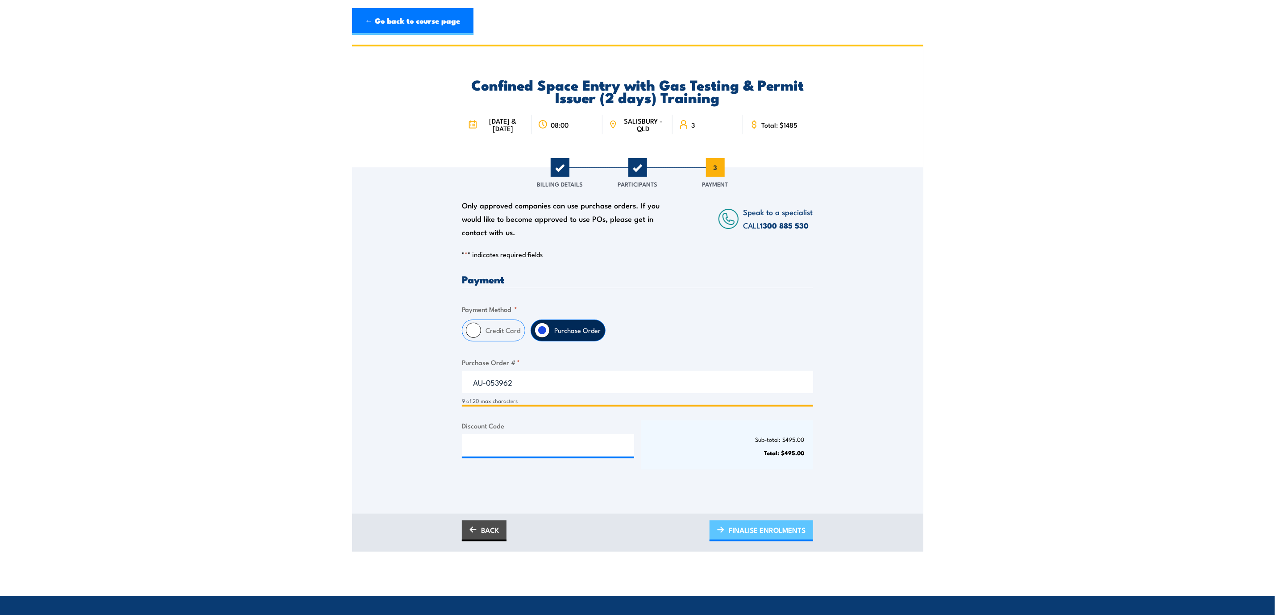
type input "AU-053962"
click at [741, 374] on span "FINALISE ENROLMENTS" at bounding box center [767, 530] width 77 height 24
